Goal: Feedback & Contribution: Contribute content

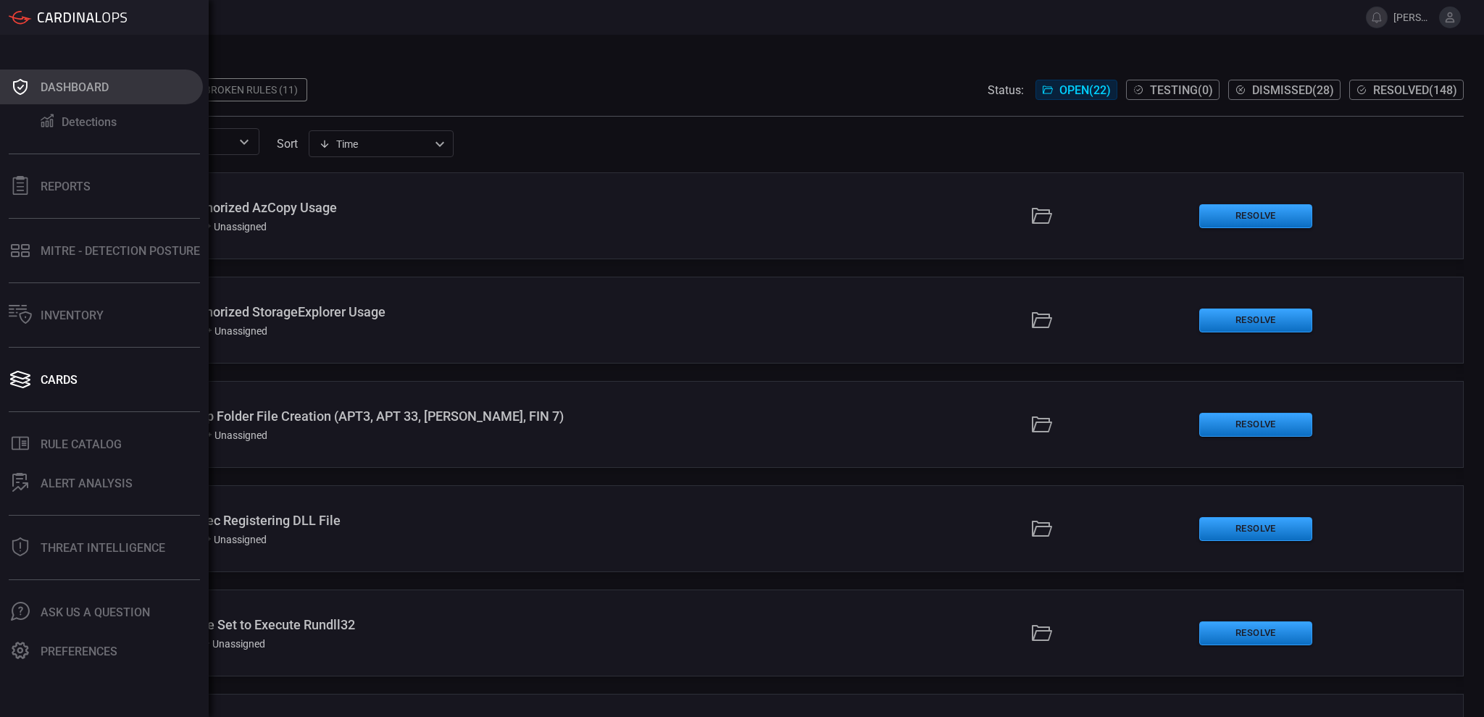
click at [64, 85] on div "Dashboard" at bounding box center [75, 87] width 68 height 14
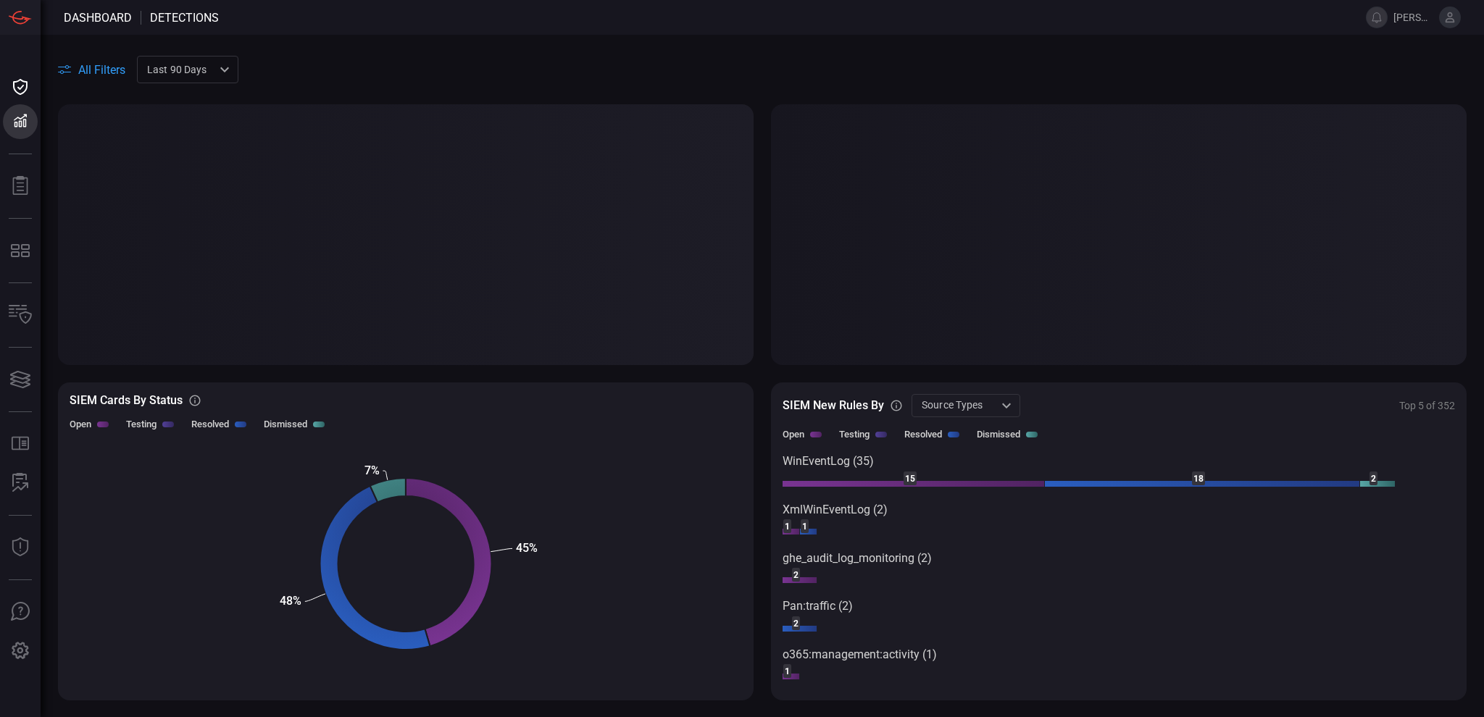
click at [285, 17] on span at bounding box center [784, 17] width 1130 height 35
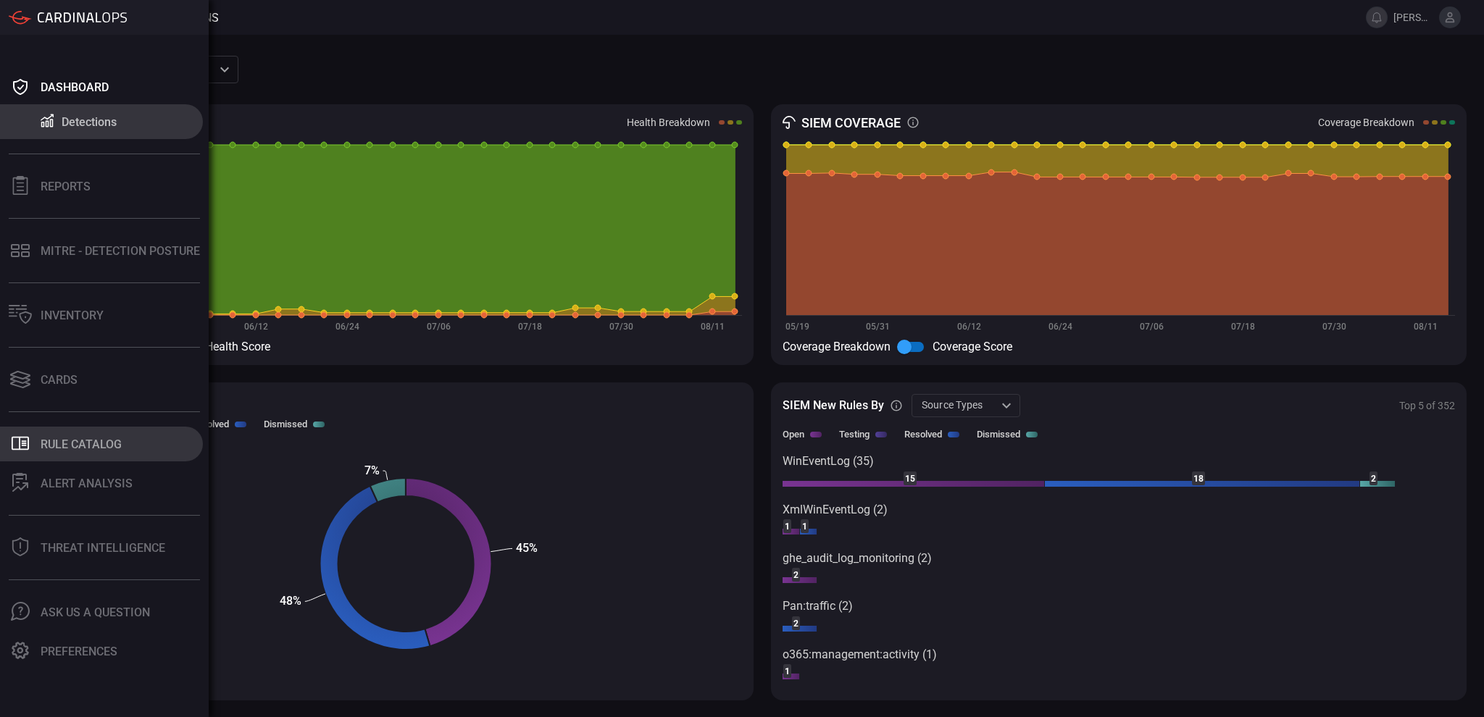
click at [62, 455] on button ".st0_rule_catalog_icon{fill: currentColor;} Rule Catalog" at bounding box center [101, 444] width 203 height 35
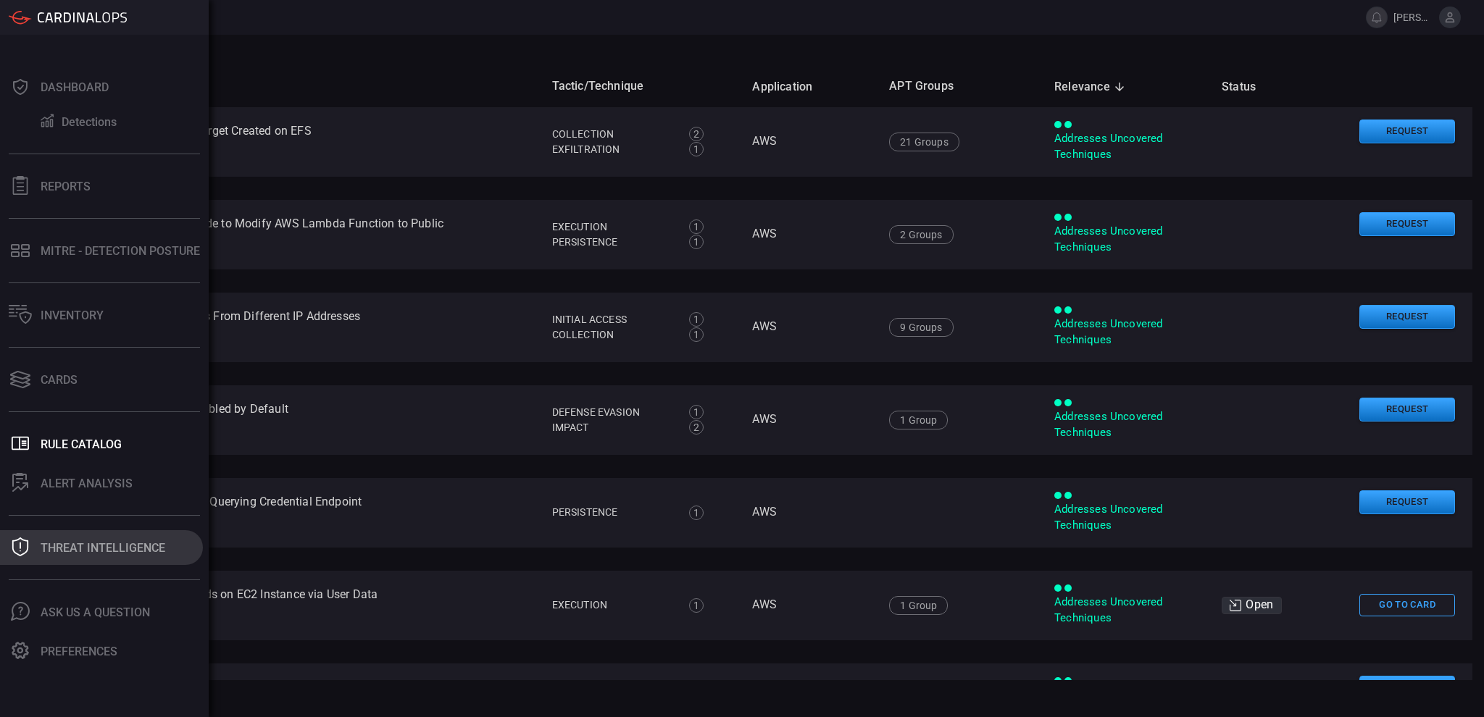
click at [75, 545] on div "Threat Intelligence" at bounding box center [103, 548] width 125 height 14
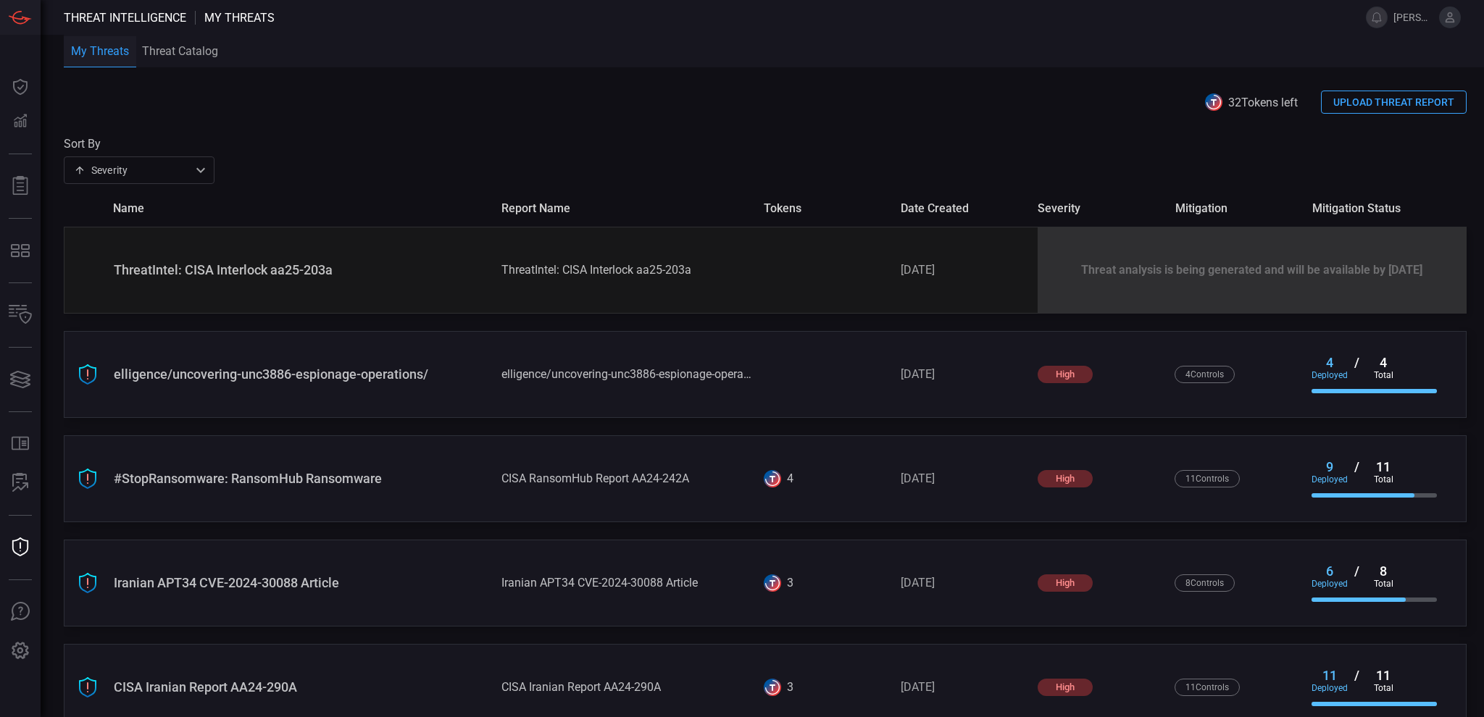
click at [1365, 103] on button "UPLOAD THREAT REPORT" at bounding box center [1394, 102] width 146 height 23
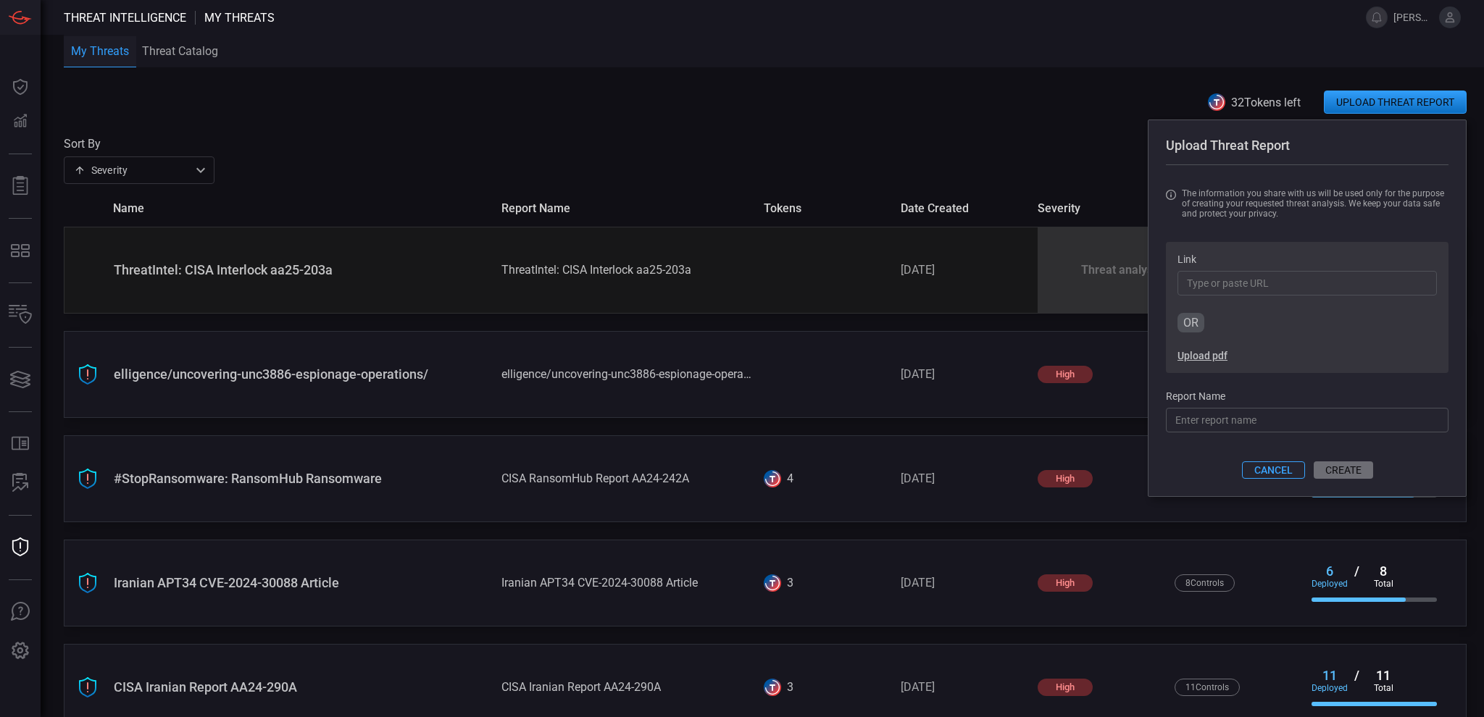
click at [1224, 285] on input "Link" at bounding box center [1306, 283] width 259 height 25
paste input "[URL][DOMAIN_NAME]"
type input "[URL][DOMAIN_NAME]"
type input "opilot-remote-code-execution-via-prompt-injection/"
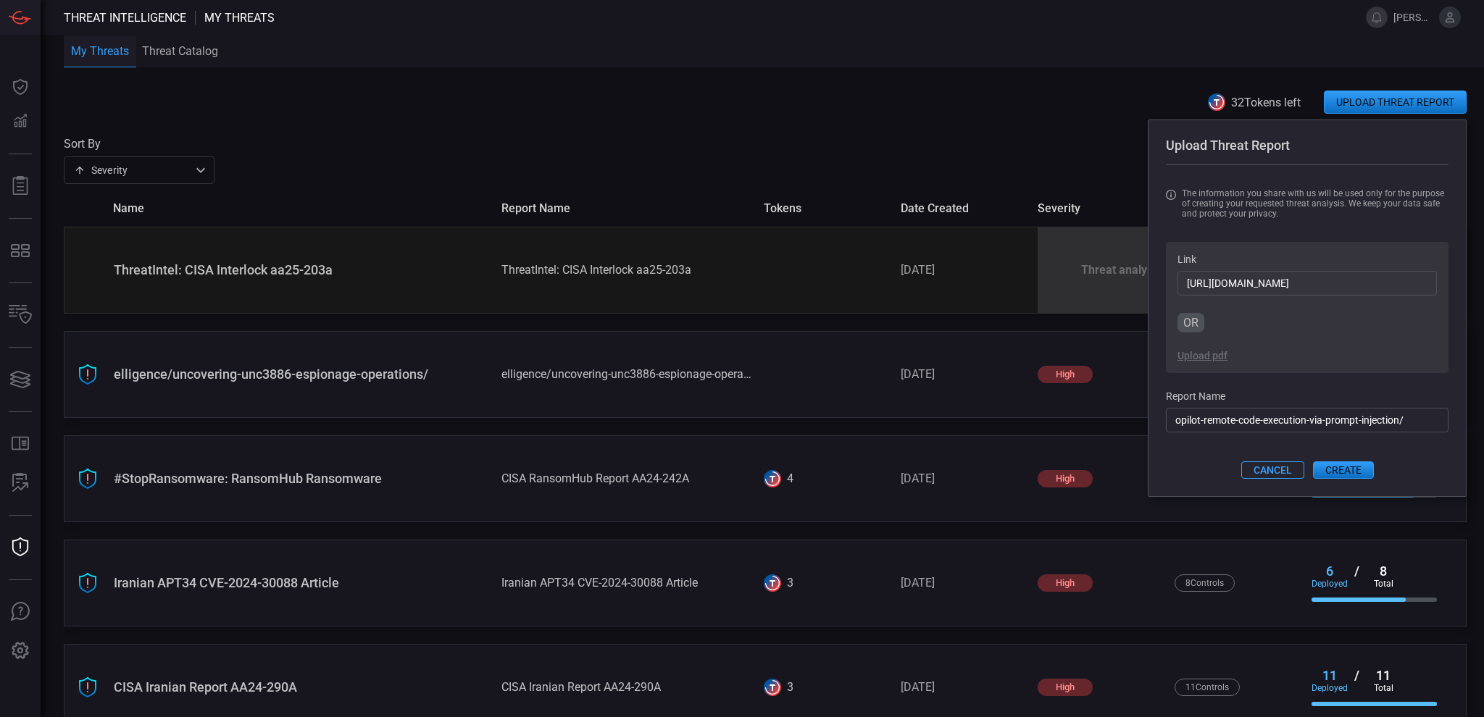
type input "[URL][DOMAIN_NAME]"
click at [1213, 425] on input "opilot-remote-code-execution-via-prompt-injection/" at bounding box center [1307, 420] width 283 height 25
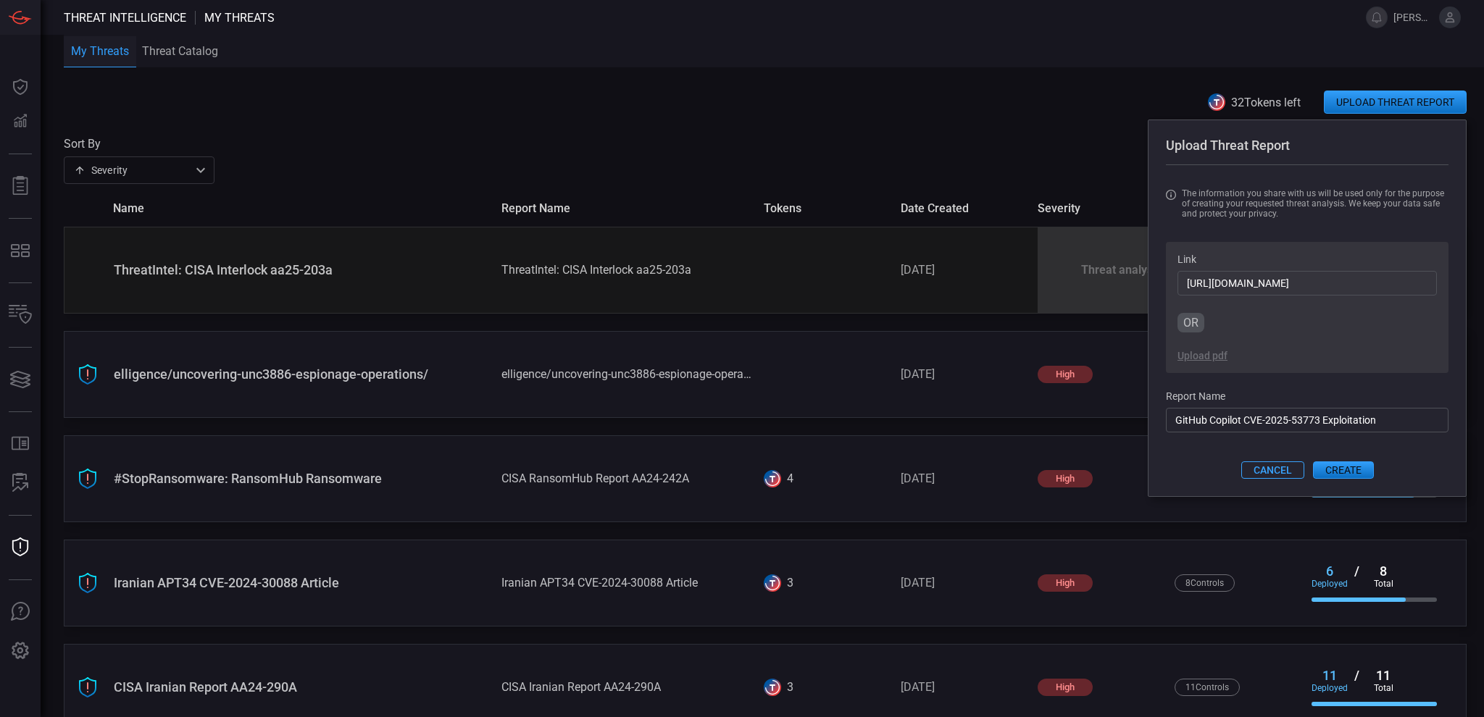
type input "GitHub Copilot CVE-2025-53773 Exploitation"
click at [1332, 470] on button "CREATE" at bounding box center [1343, 470] width 61 height 17
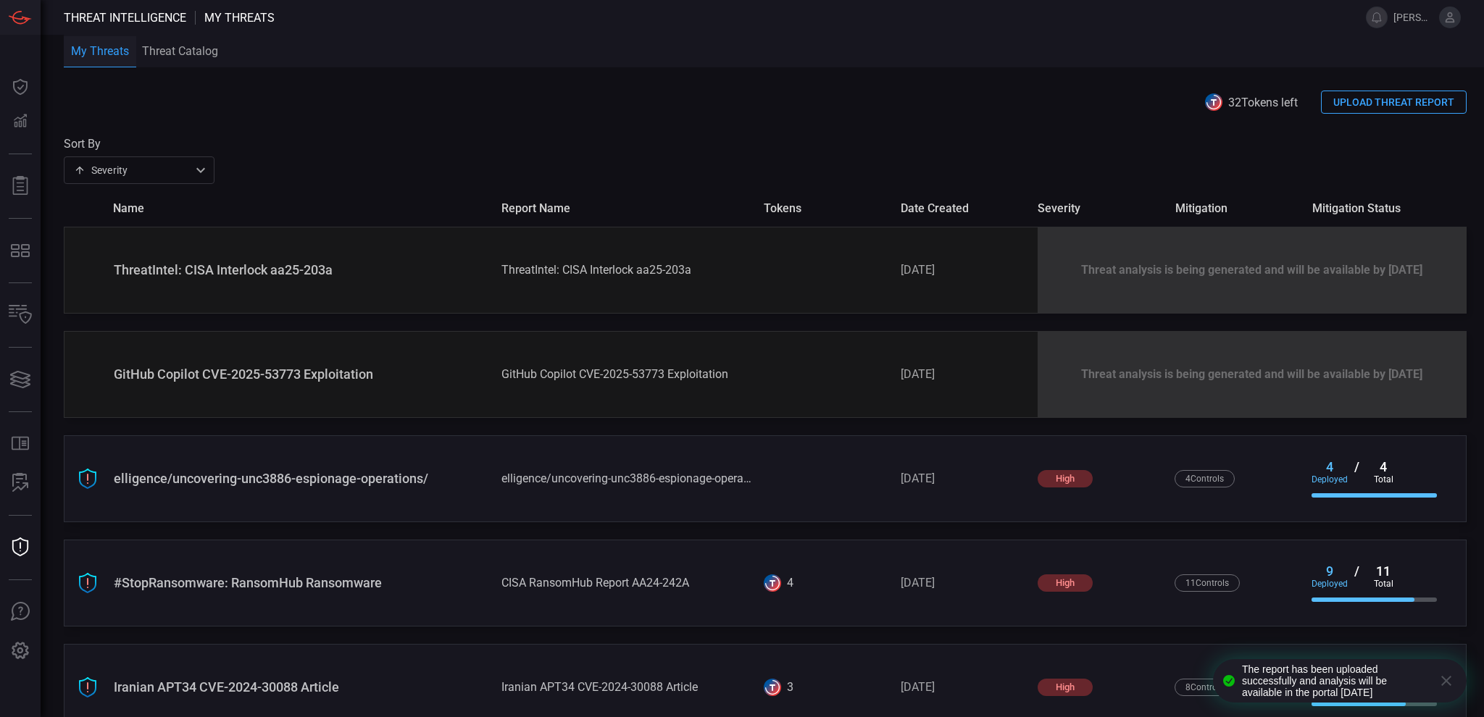
click at [1448, 679] on icon "button" at bounding box center [1446, 681] width 10 height 10
